Goal: Task Accomplishment & Management: Manage account settings

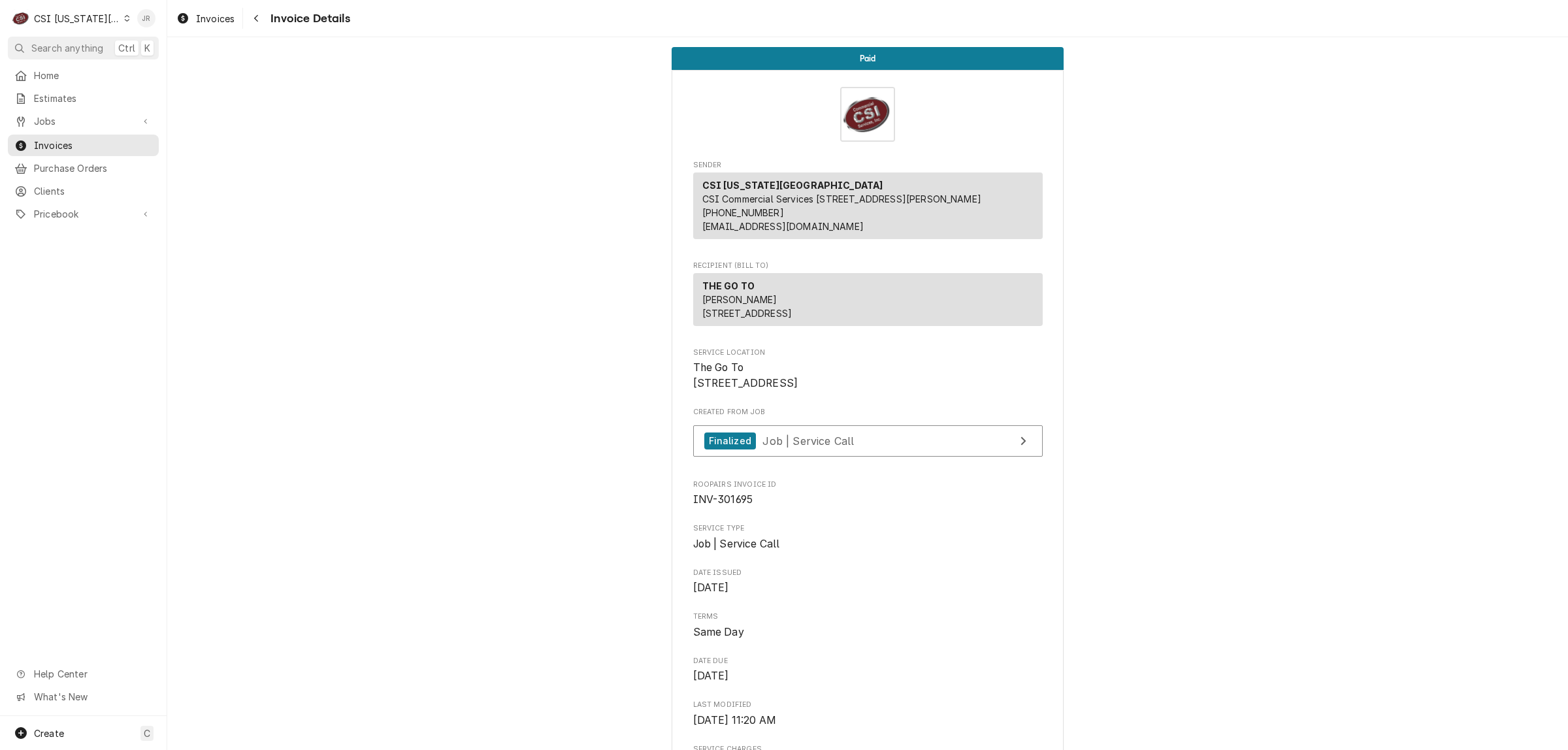
click at [140, 17] on div "Jessica Rentfro's Avatar" at bounding box center [146, 18] width 18 height 18
click at [190, 179] on div "Log Out" at bounding box center [199, 175] width 128 height 21
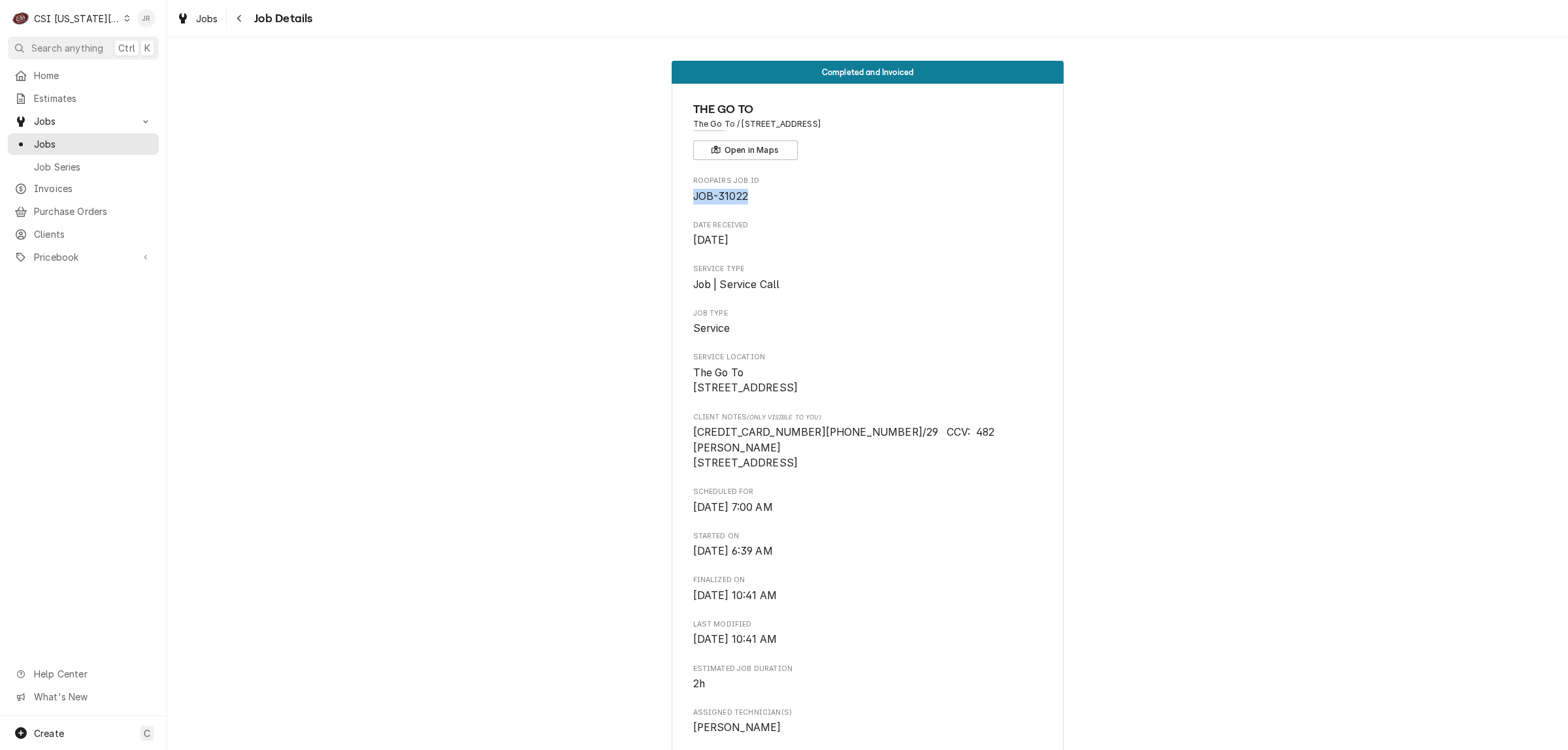
click at [145, 20] on div "Jessica Rentfro's Avatar" at bounding box center [146, 18] width 18 height 18
click at [193, 168] on div "Log Out" at bounding box center [209, 175] width 98 height 14
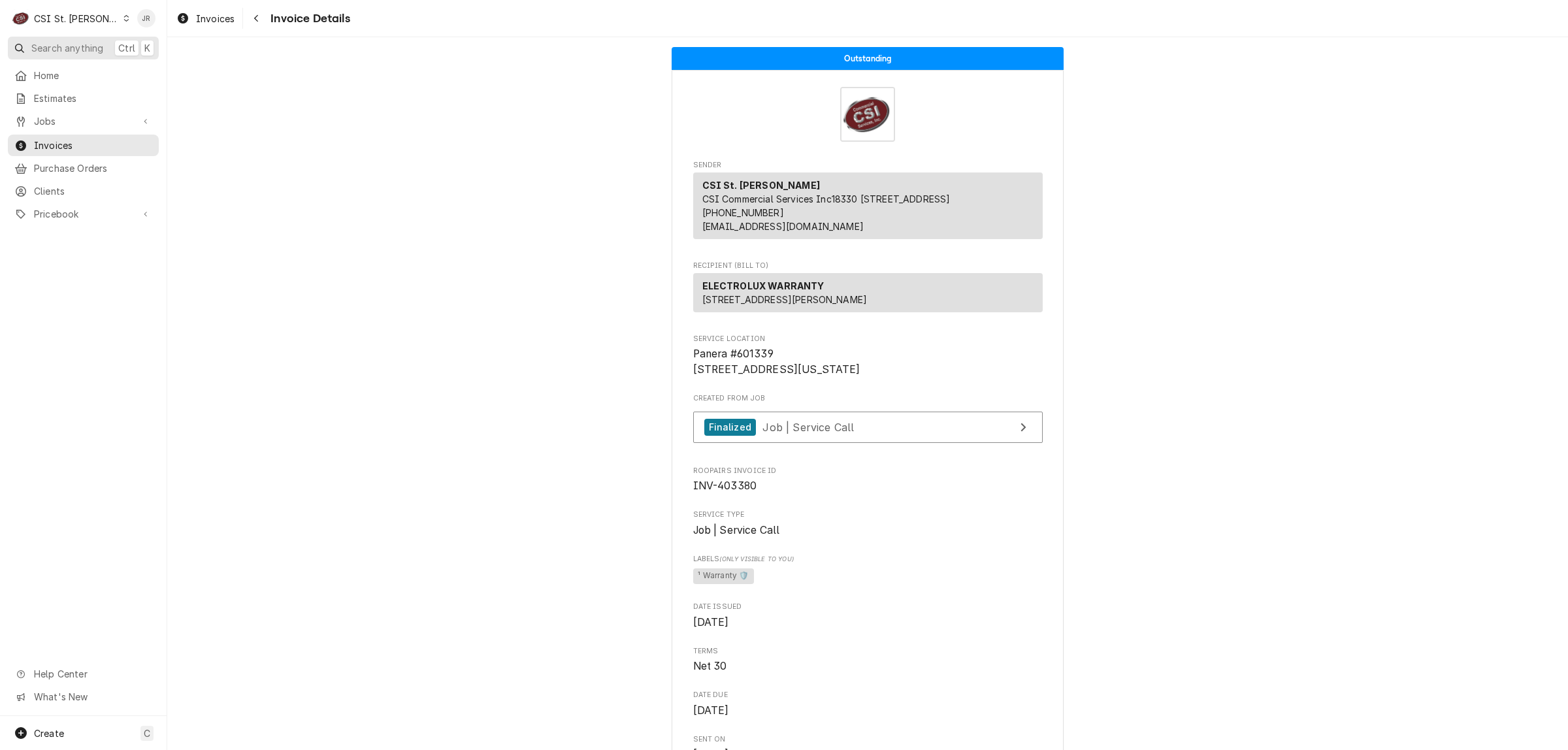
scroll to position [899, 0]
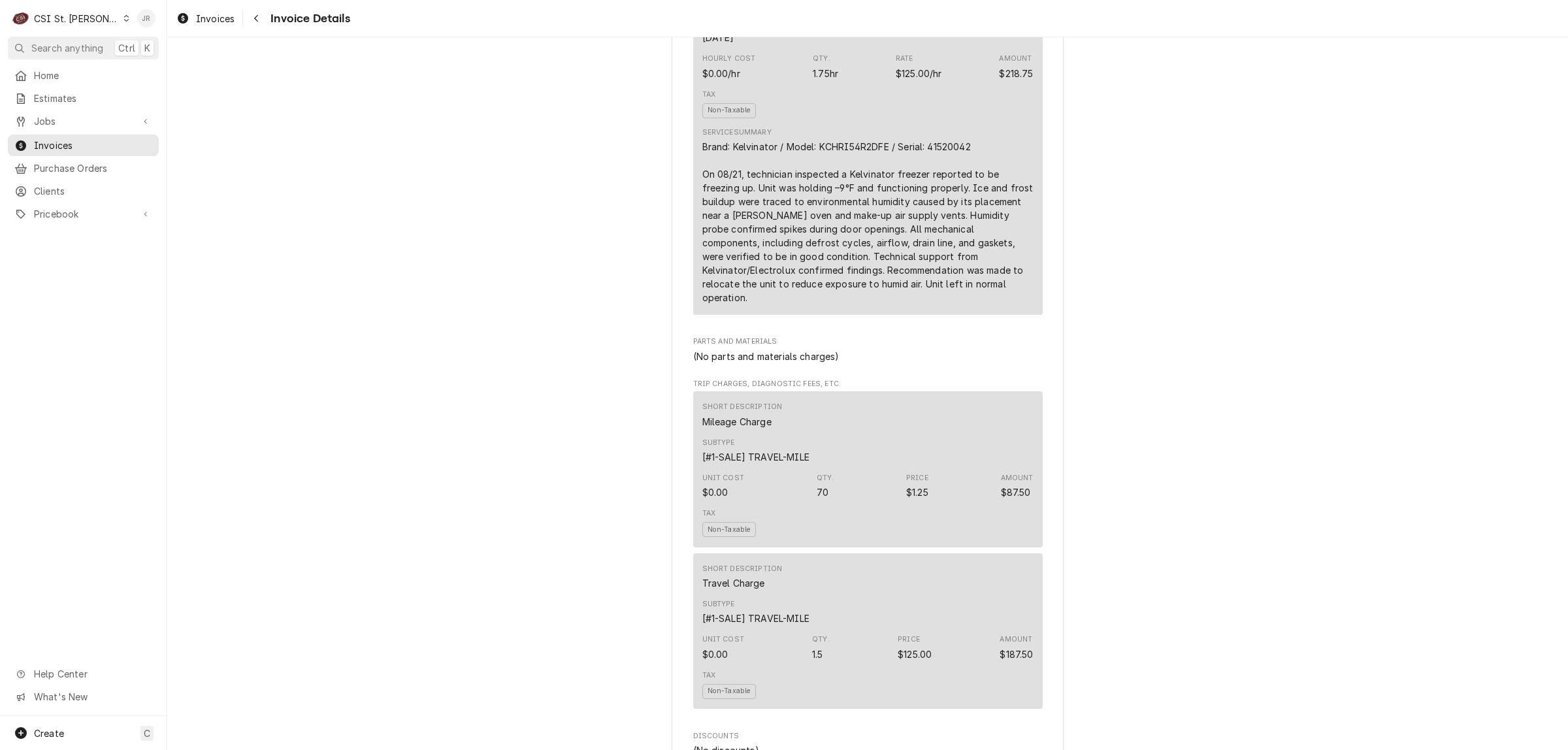
click at [148, 13] on div "Jessica Rentfro's Avatar" at bounding box center [146, 18] width 18 height 18
click at [197, 164] on div "Log Out" at bounding box center [199, 175] width 128 height 21
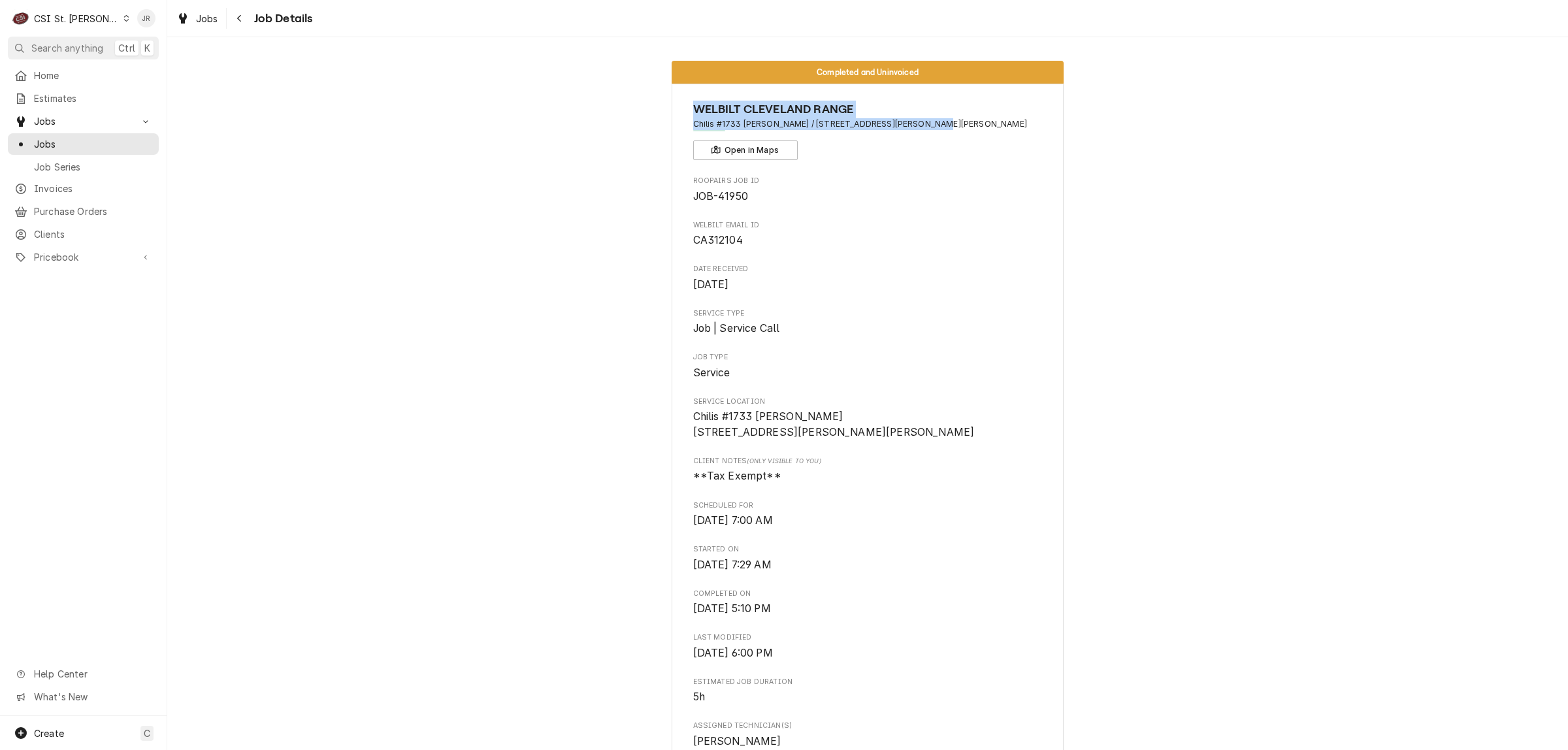
drag, startPoint x: 139, startPoint y: 14, endPoint x: 146, endPoint y: 20, distance: 9.2
click at [146, 20] on div "Jessica Rentfro's Avatar" at bounding box center [146, 18] width 18 height 18
click at [187, 169] on div "Log Out" at bounding box center [209, 175] width 98 height 14
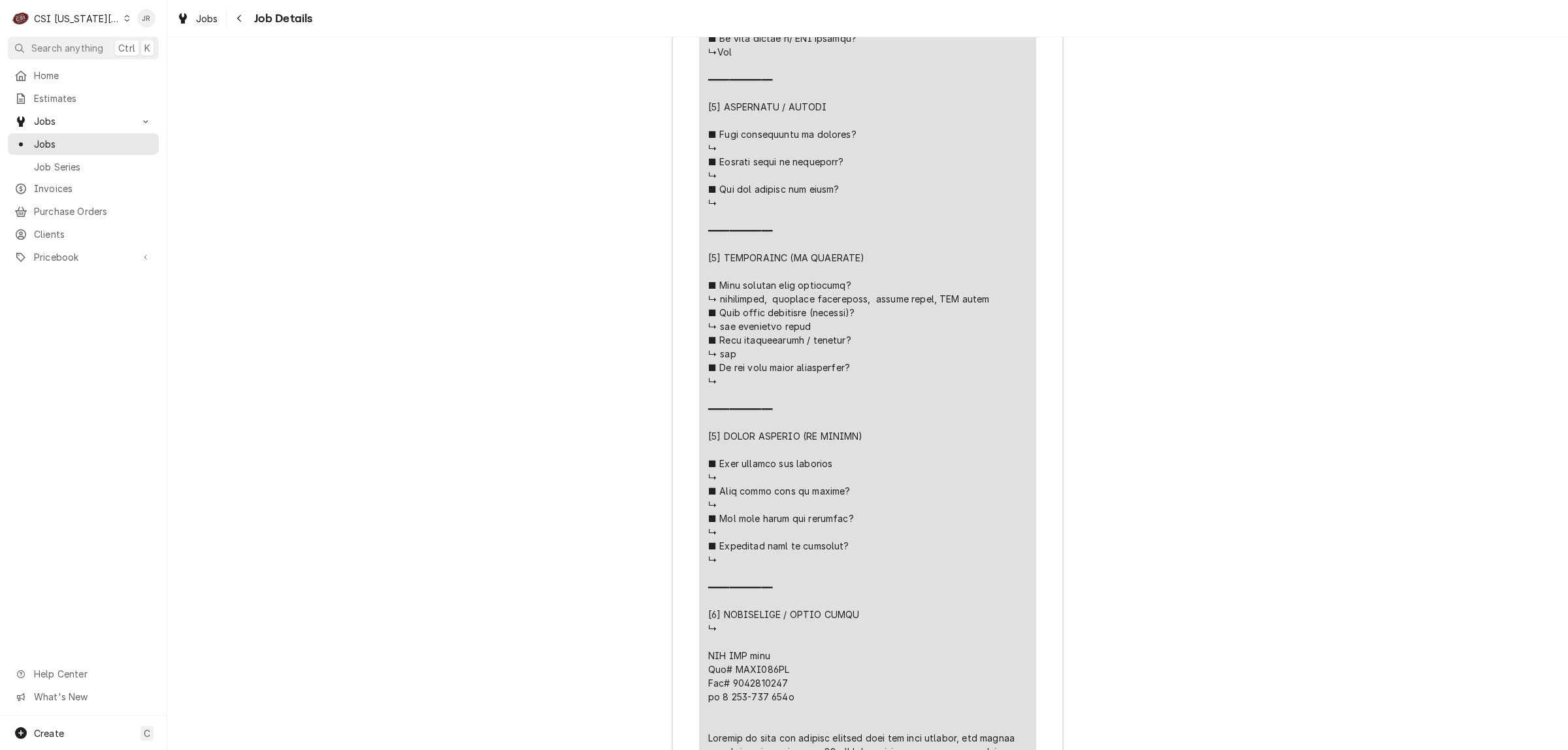
scroll to position [2272, 0]
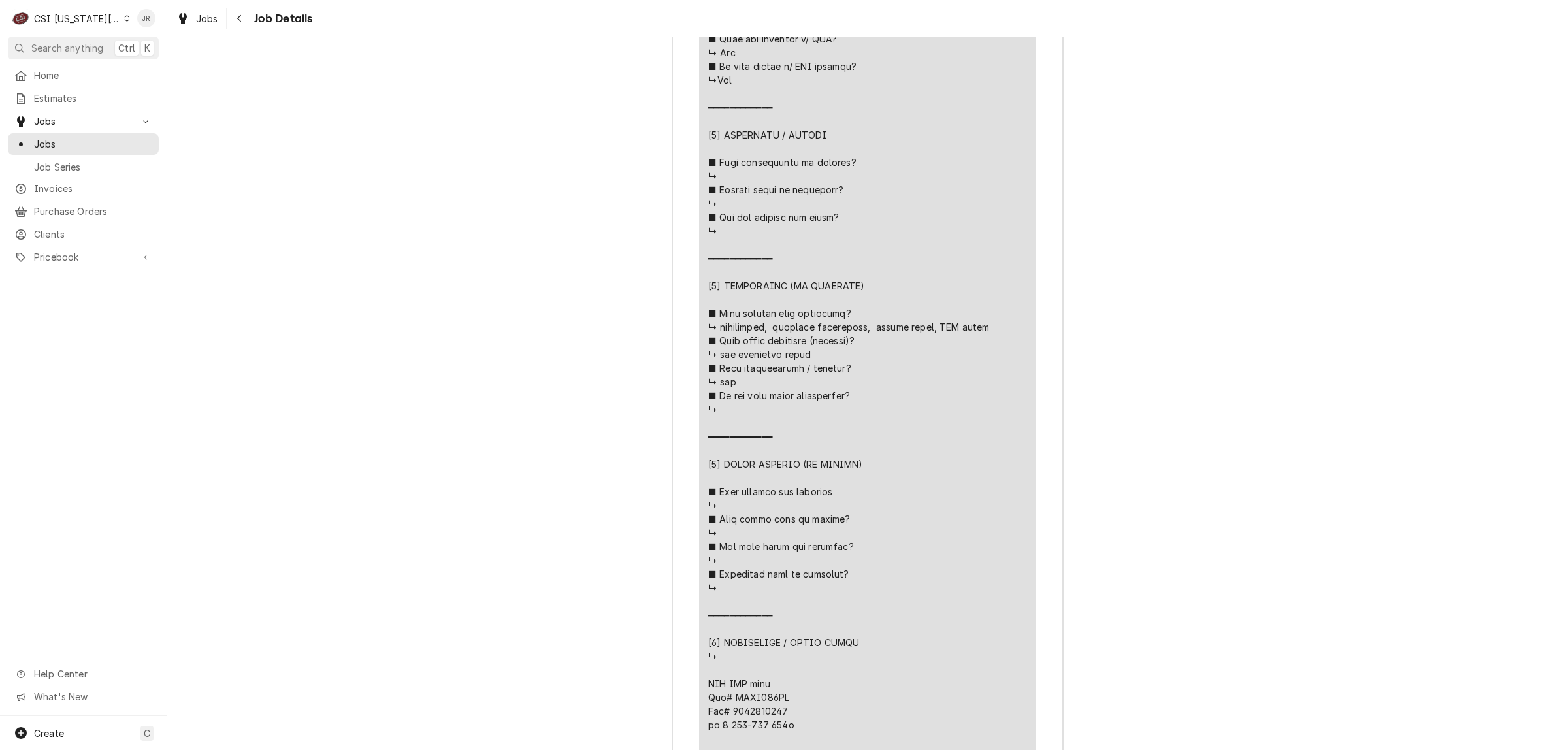
click at [145, 15] on div "Jessica Rentfro's Avatar" at bounding box center [146, 18] width 18 height 18
click at [139, 16] on html "C CSI Kansas City JR Search anything Ctrl K Home Estimates Jobs Jobs Job Series…" at bounding box center [784, 375] width 1568 height 750
click at [146, 20] on div "Jessica Rentfro's Avatar" at bounding box center [146, 18] width 18 height 18
click at [173, 175] on div "Log Out" at bounding box center [209, 175] width 98 height 14
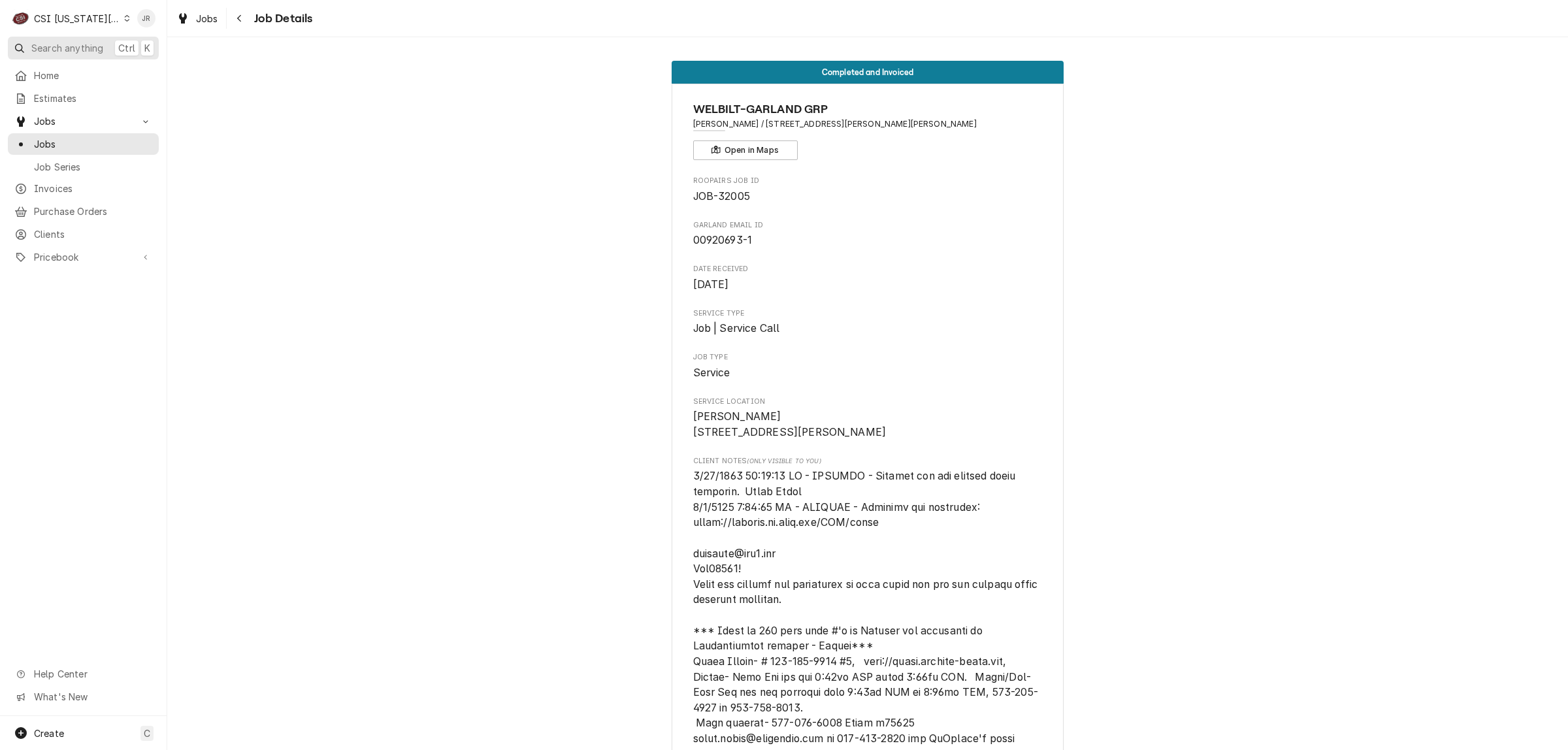
scroll to position [4203, 0]
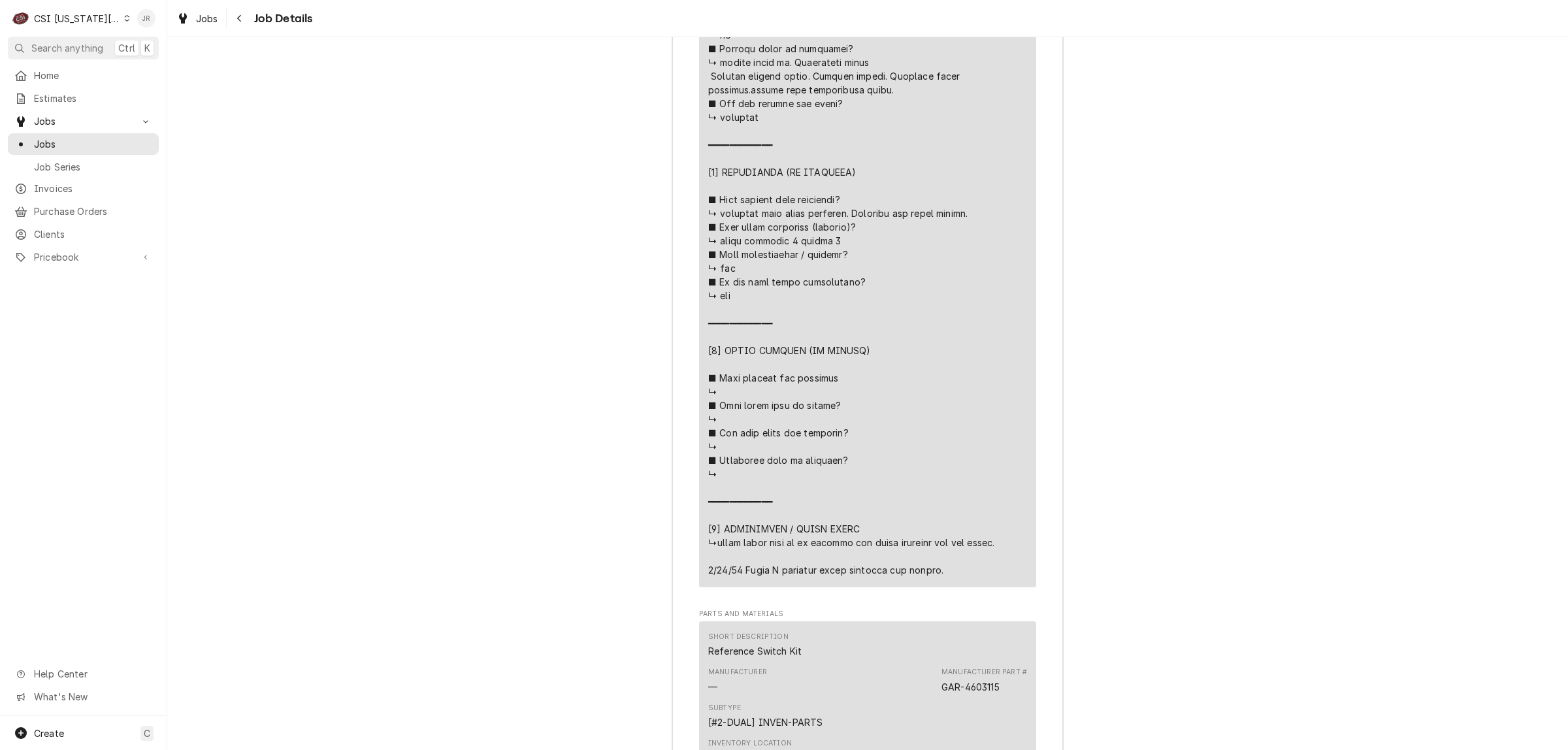
click at [153, 18] on div "Jessica Rentfro's Avatar" at bounding box center [146, 18] width 18 height 18
click at [194, 174] on div "Log Out" at bounding box center [209, 175] width 98 height 14
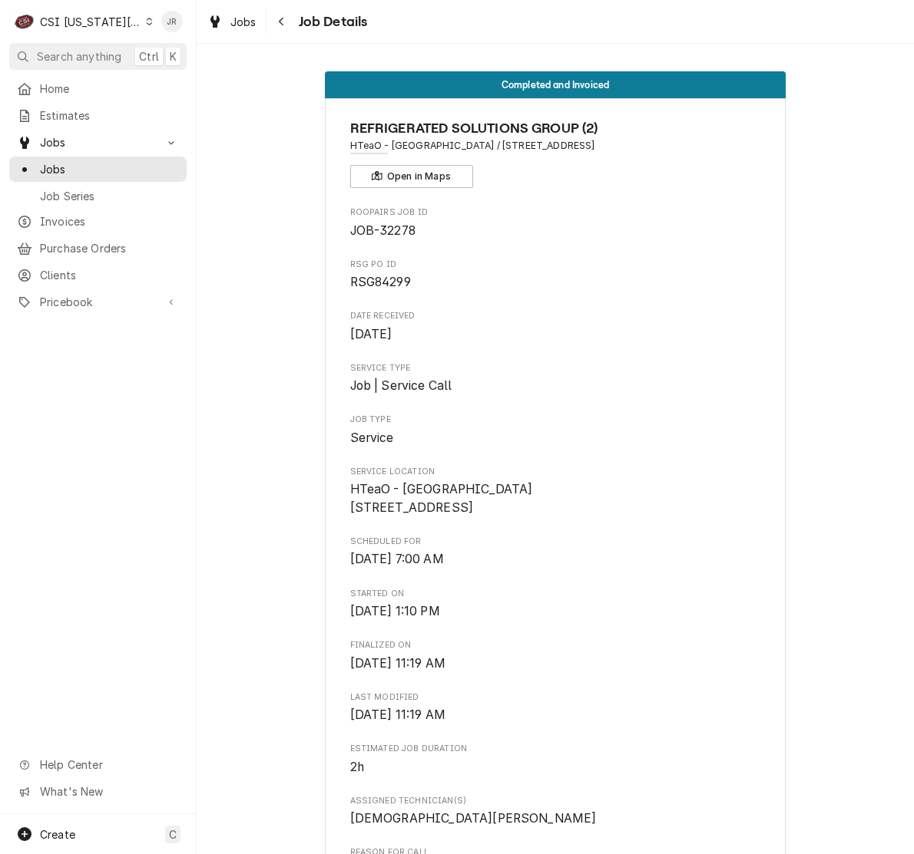
scroll to position [4495, 0]
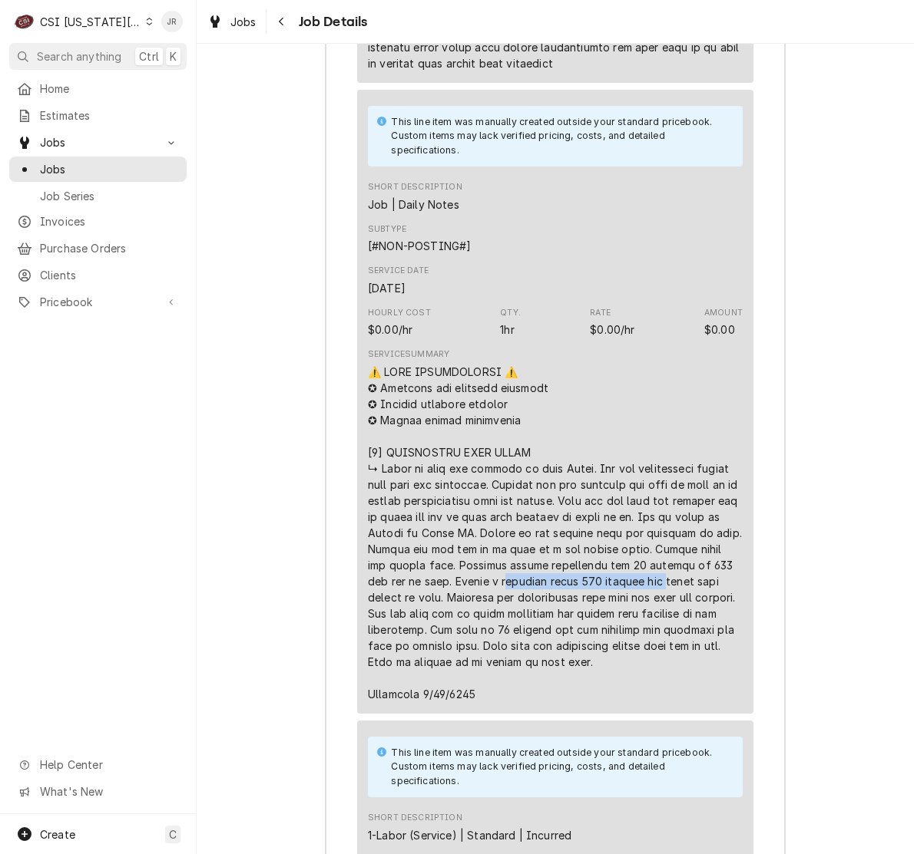
drag, startPoint x: 161, startPoint y: 16, endPoint x: 173, endPoint y: 25, distance: 15.4
click at [165, 19] on div "Jessica Rentfro's Avatar" at bounding box center [171, 21] width 21 height 21
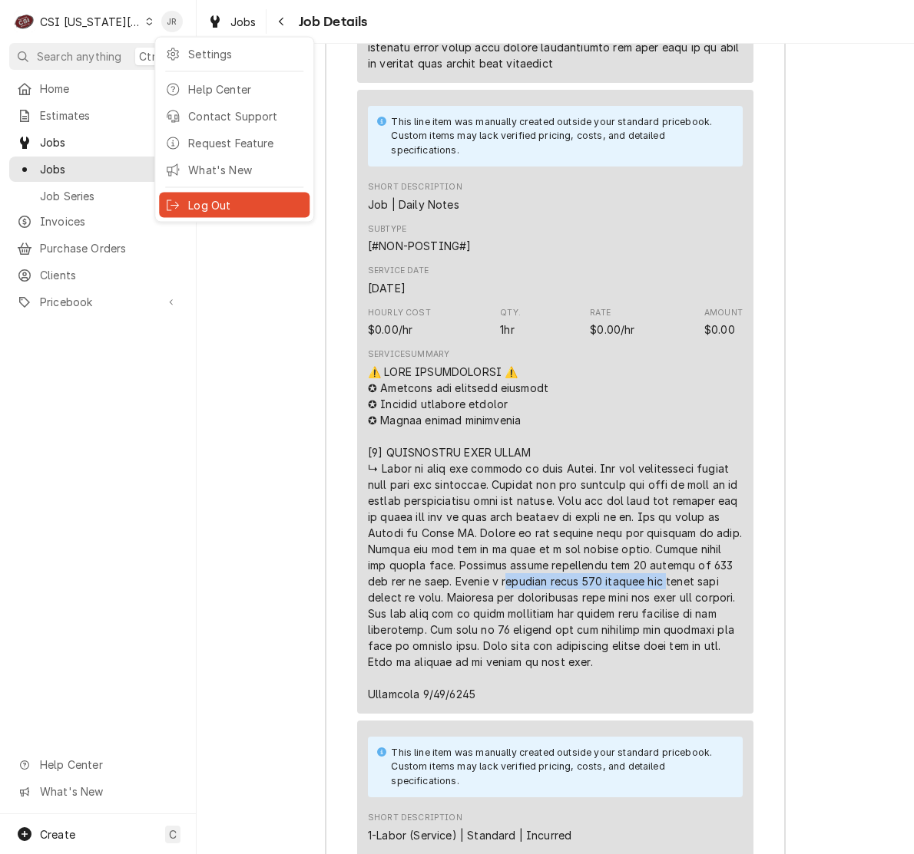
click at [216, 207] on div "Log Out" at bounding box center [234, 205] width 150 height 25
